Goal: Navigation & Orientation: Understand site structure

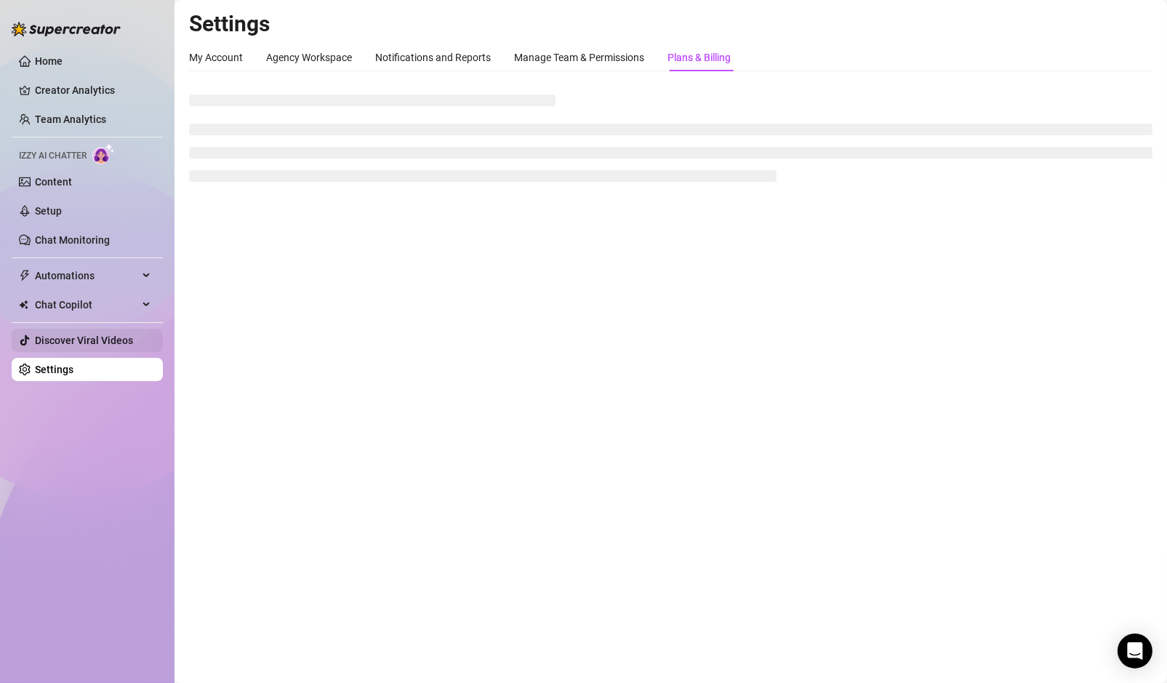
click at [127, 345] on link "Discover Viral Videos" at bounding box center [84, 341] width 98 height 12
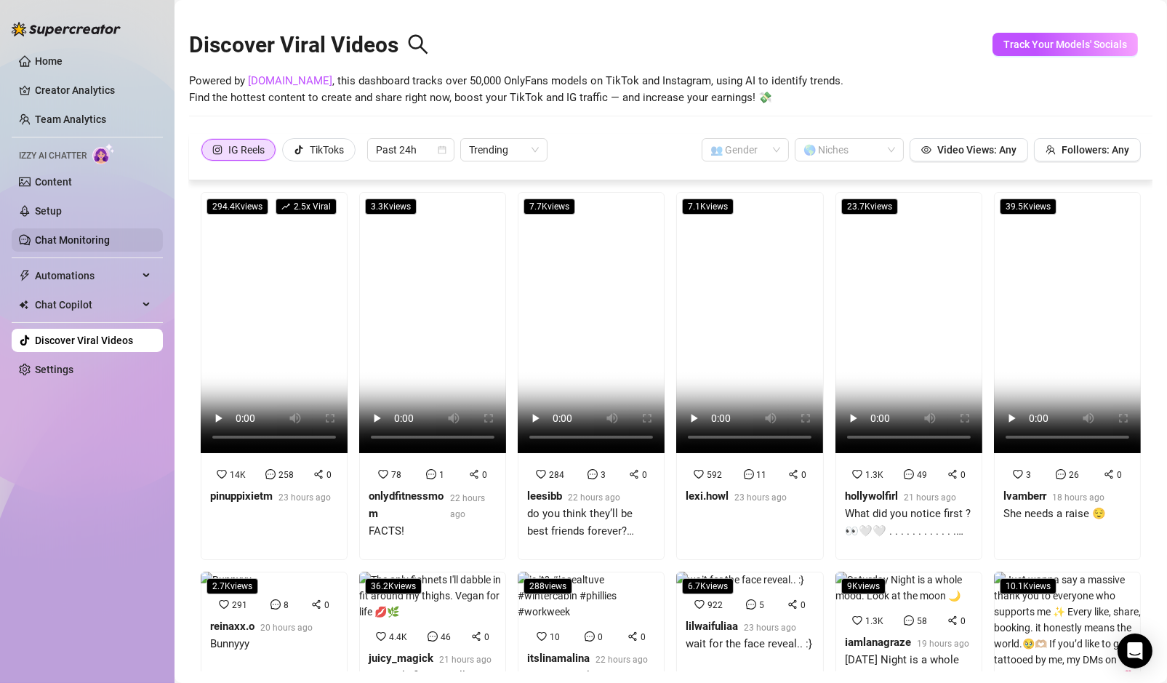
click at [100, 241] on link "Chat Monitoring" at bounding box center [72, 240] width 75 height 12
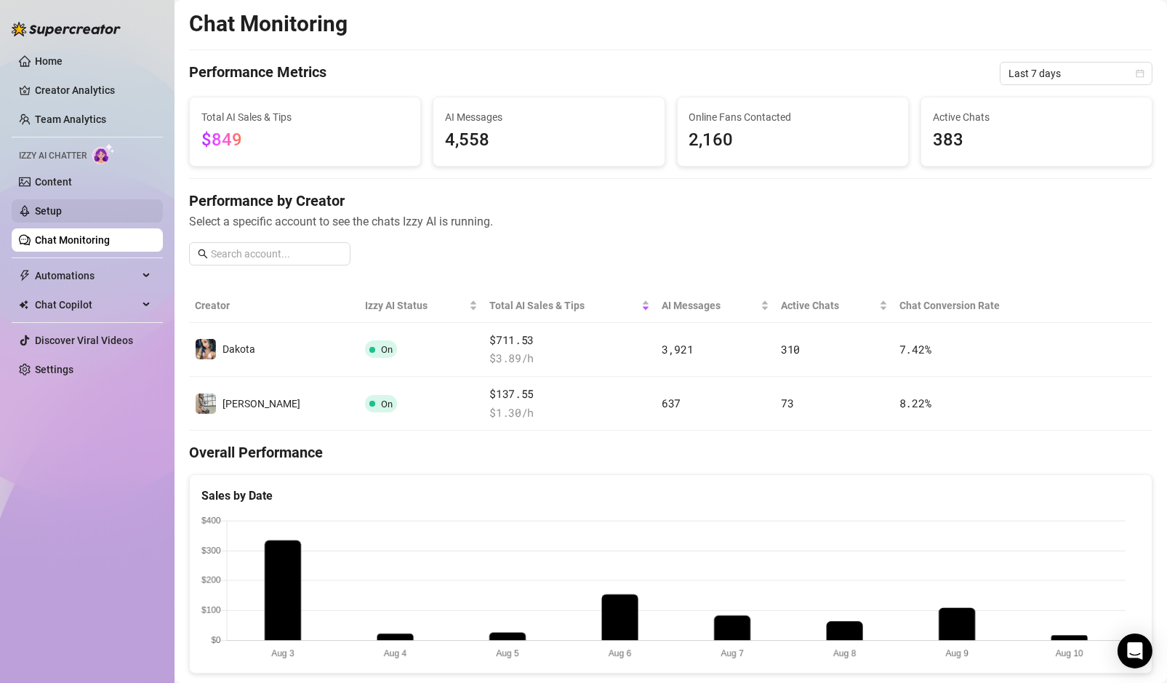
click at [37, 212] on link "Setup" at bounding box center [48, 211] width 27 height 12
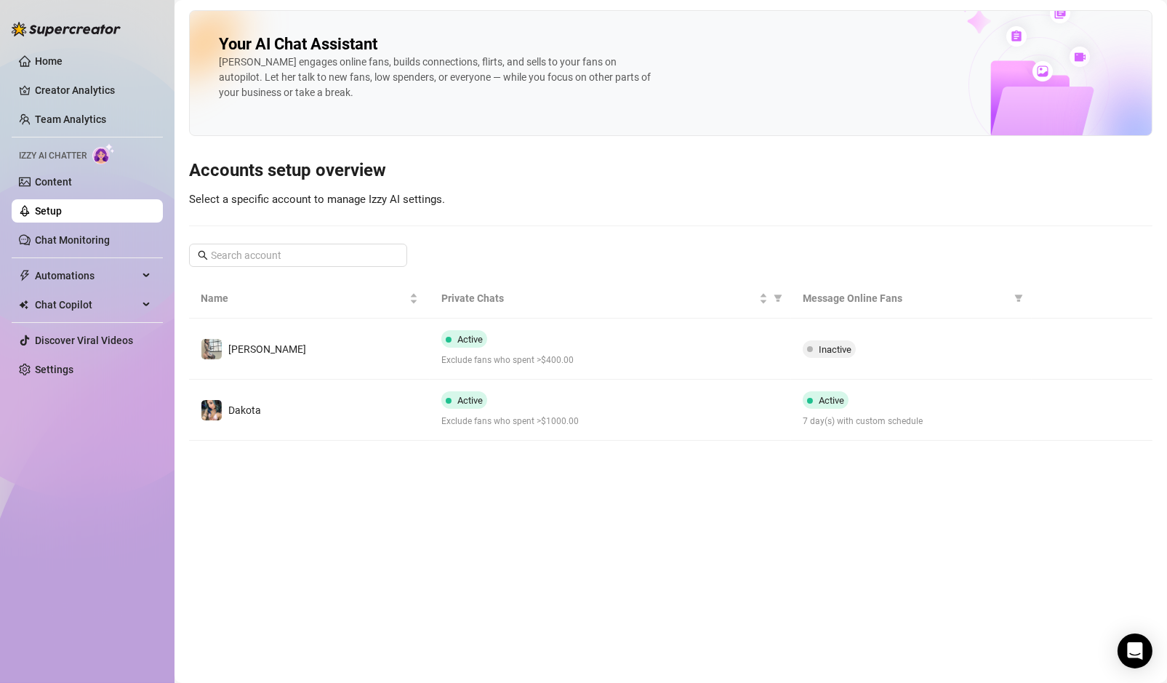
click at [67, 195] on ul "Home Creator Analytics Team Analytics Izzy AI Chatter Content Setup Chat Monito…" at bounding box center [87, 215] width 151 height 343
click at [72, 188] on link "Content" at bounding box center [53, 182] width 37 height 12
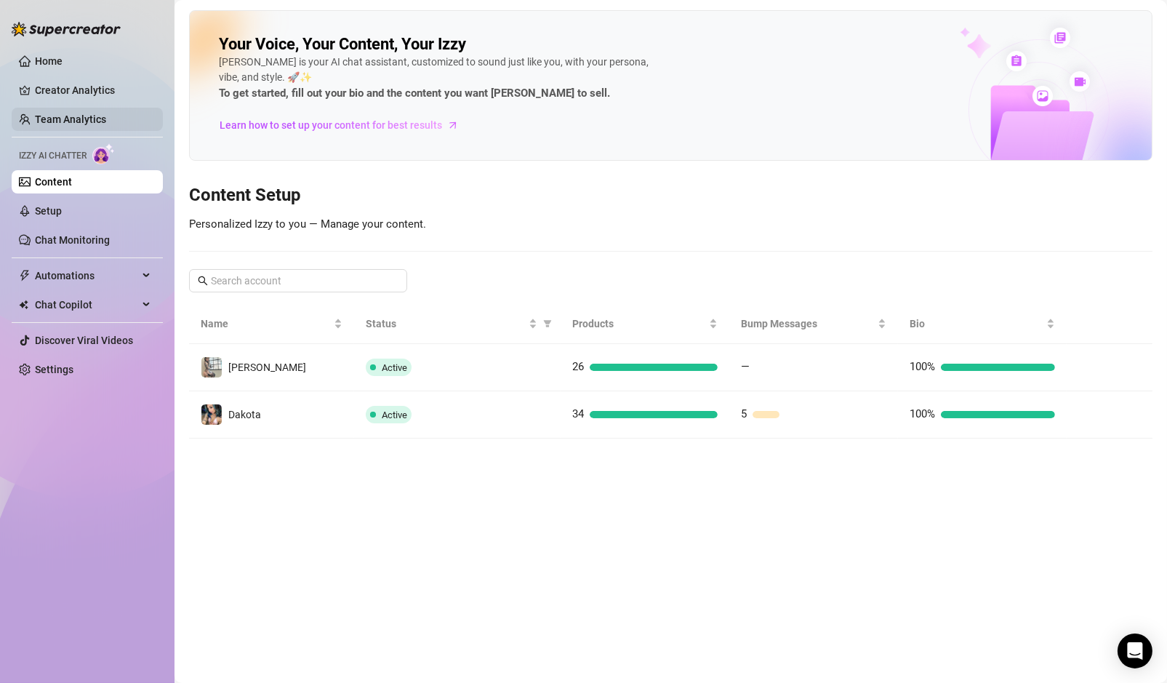
click at [106, 116] on link "Team Analytics" at bounding box center [70, 119] width 71 height 12
